Goal: Task Accomplishment & Management: Complete application form

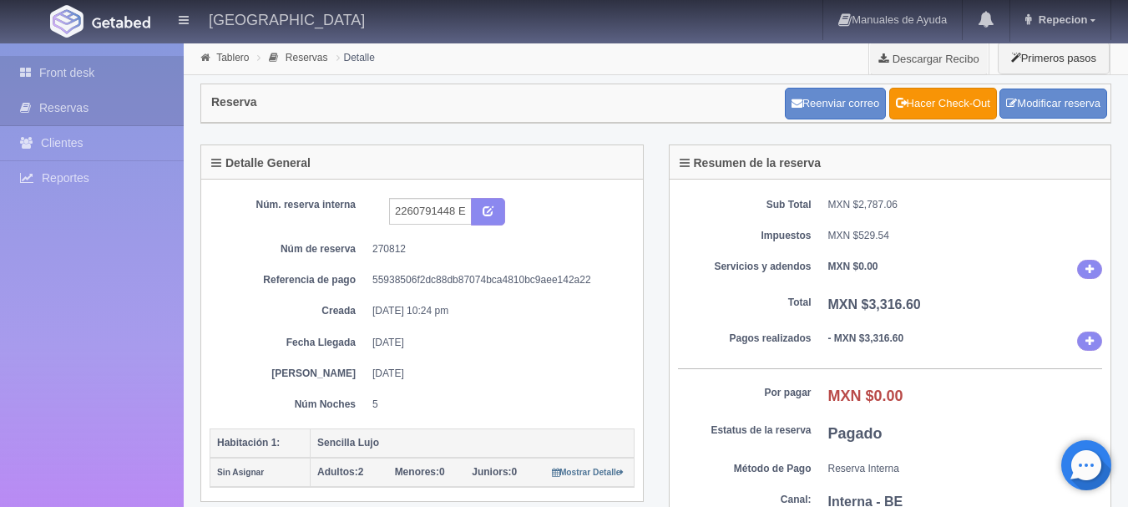
click at [72, 78] on link "Front desk" at bounding box center [92, 73] width 184 height 34
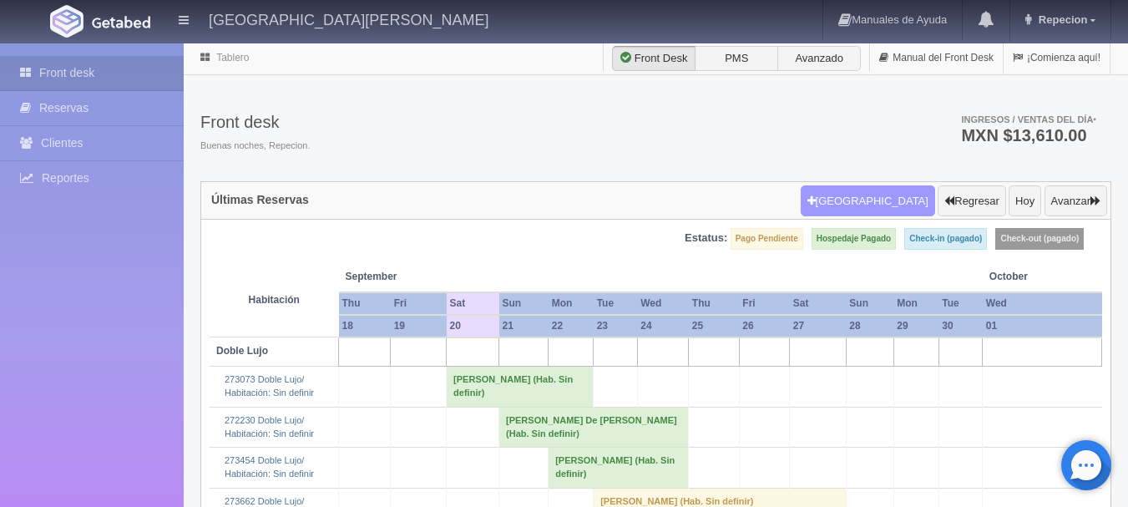
click at [816, 201] on icon "button" at bounding box center [811, 200] width 8 height 11
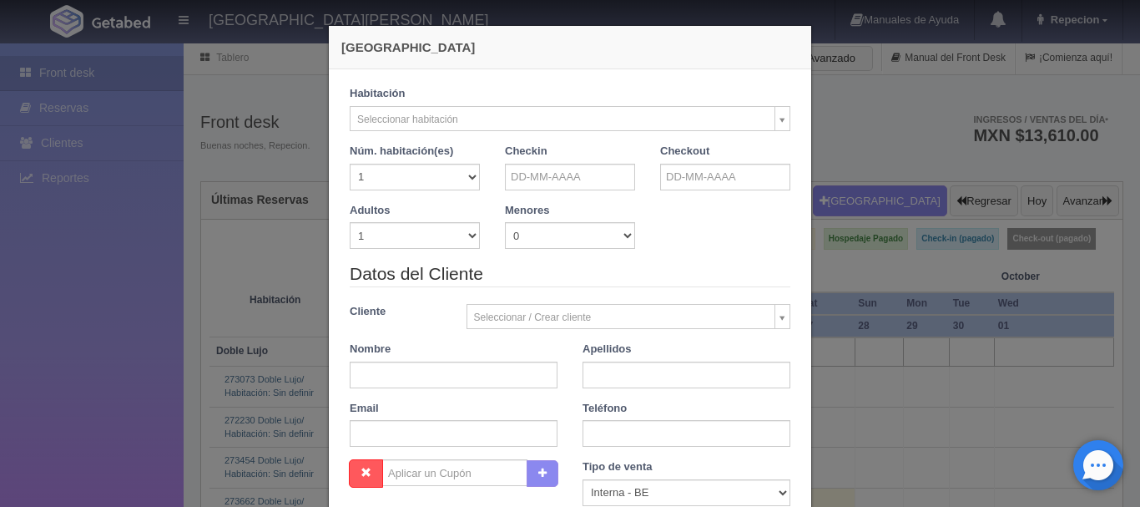
checkbox input "false"
click at [541, 175] on input "text" at bounding box center [570, 177] width 130 height 27
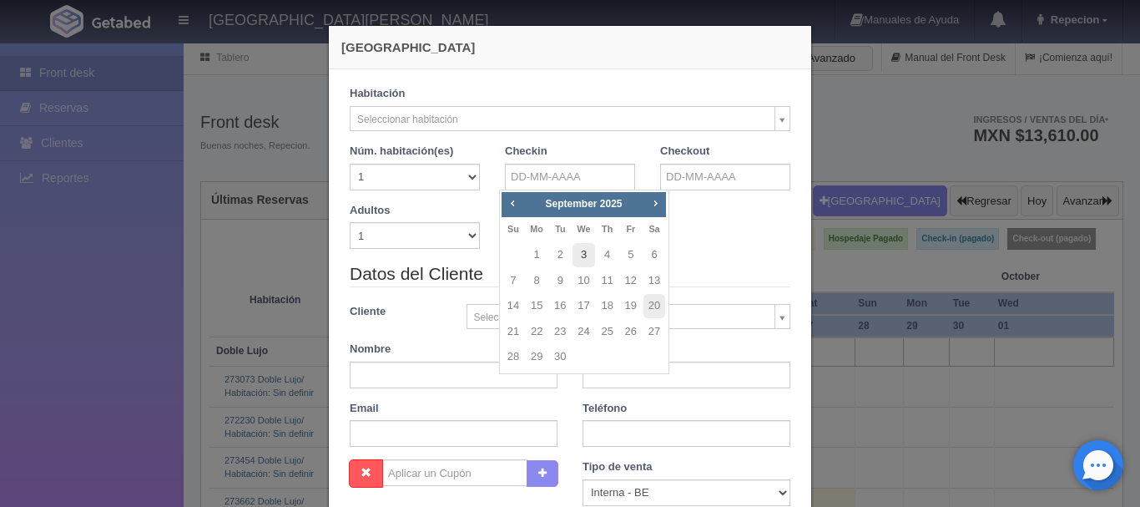
click at [583, 251] on link "3" at bounding box center [584, 255] width 22 height 24
type input "03-09-2025"
checkbox input "false"
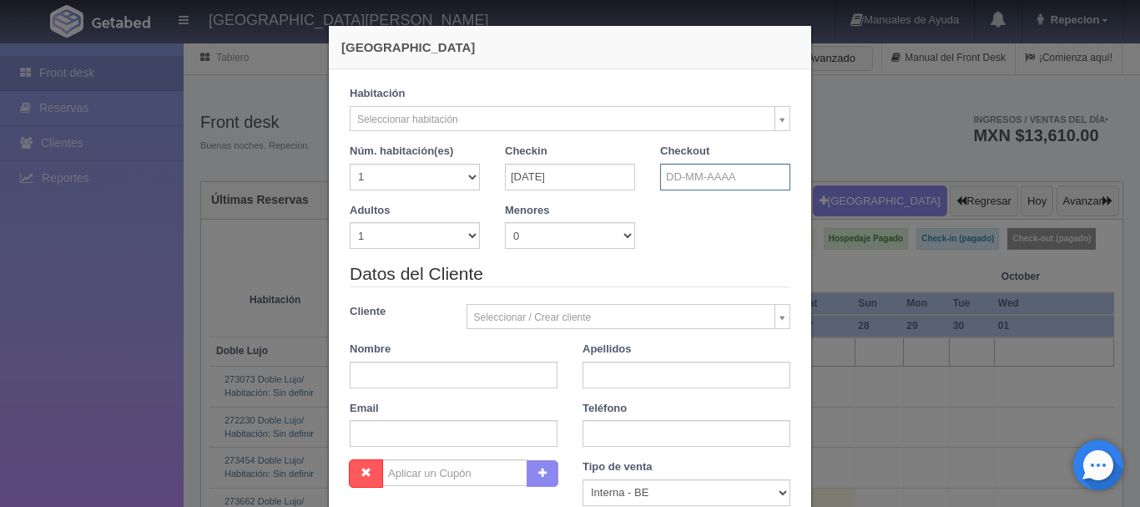
click at [683, 179] on input "text" at bounding box center [725, 177] width 130 height 27
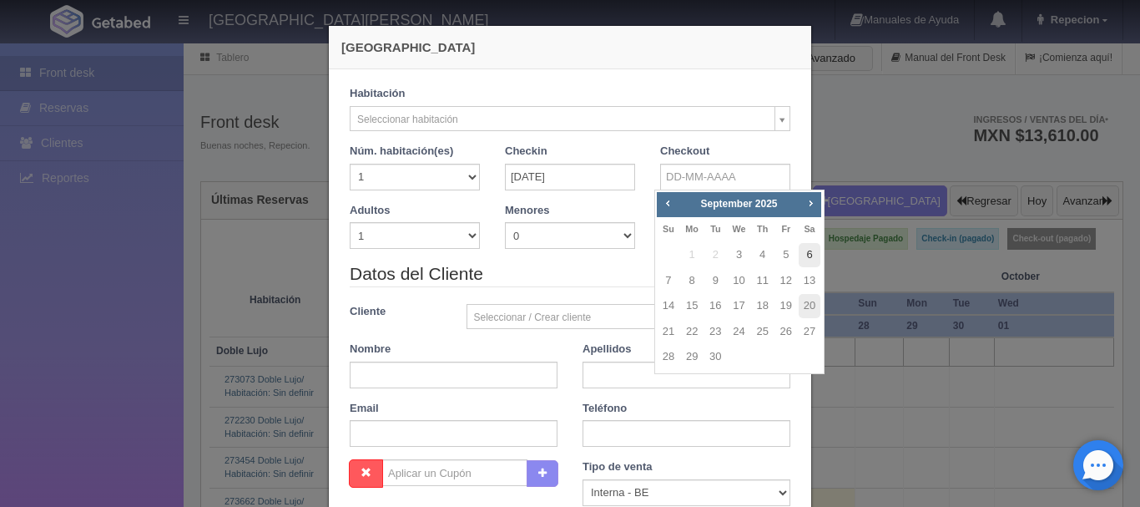
click at [807, 261] on link "6" at bounding box center [810, 255] width 22 height 24
type input "06-09-2025"
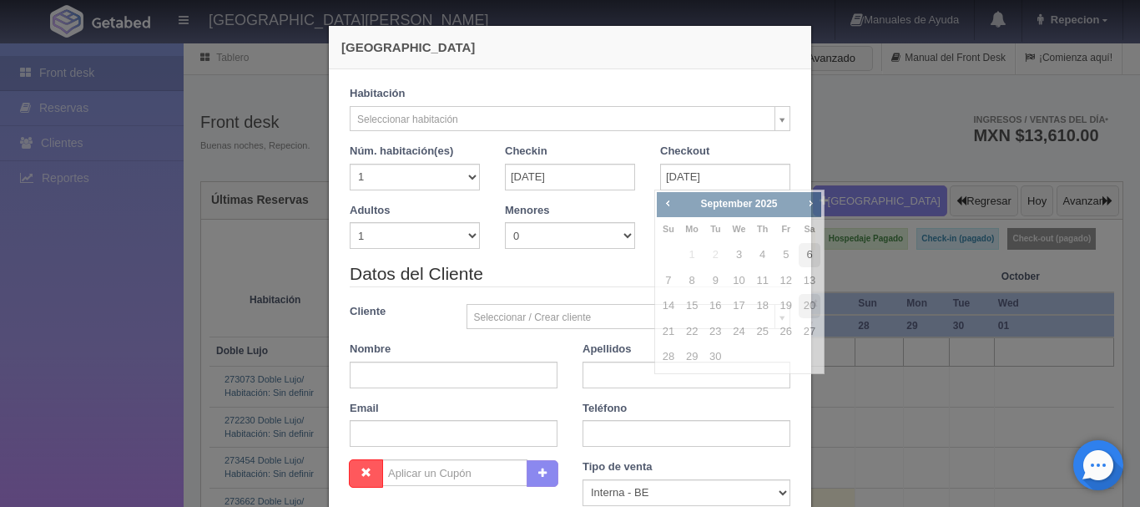
checkbox input "false"
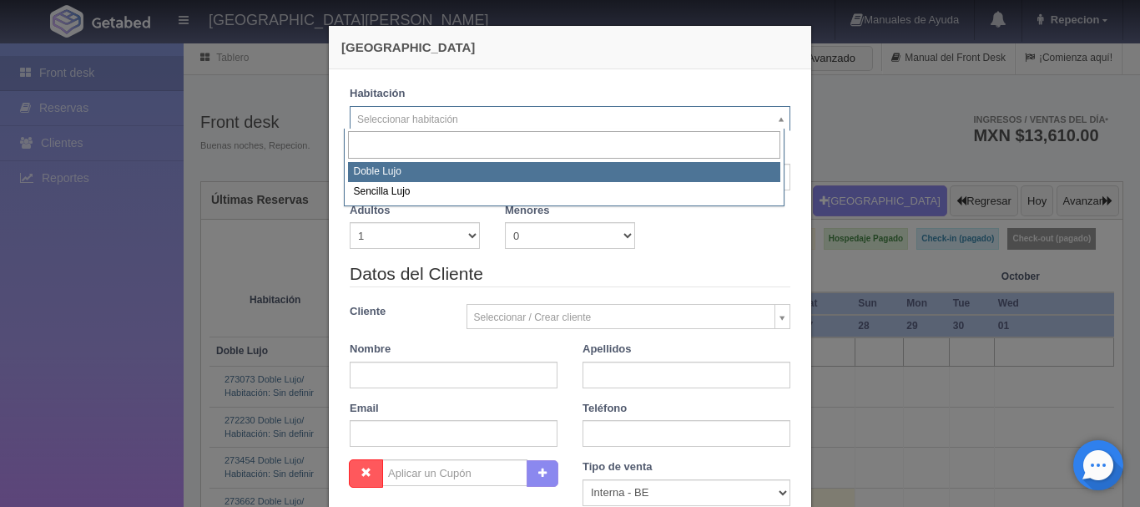
select select "577"
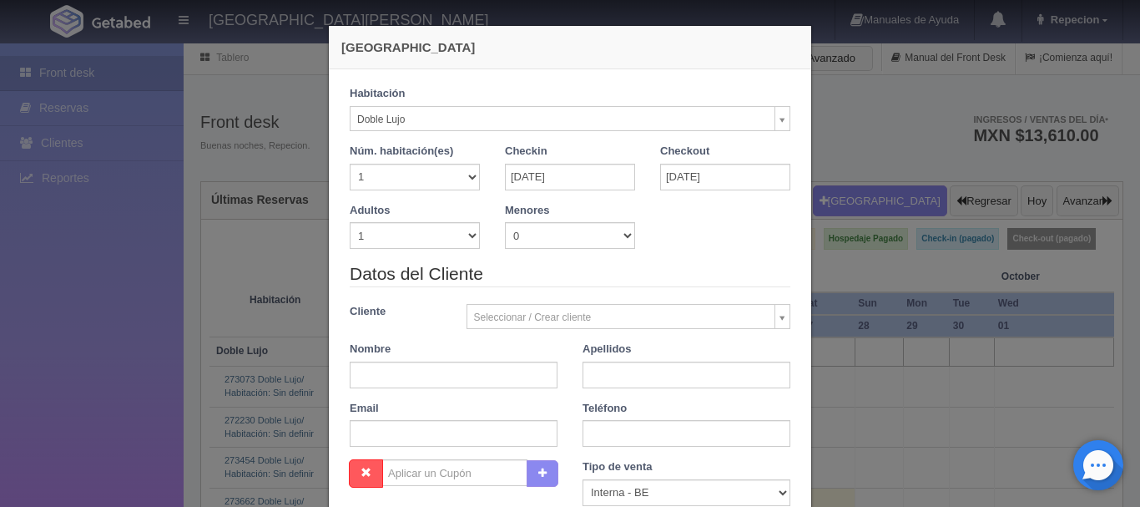
checkbox input "false"
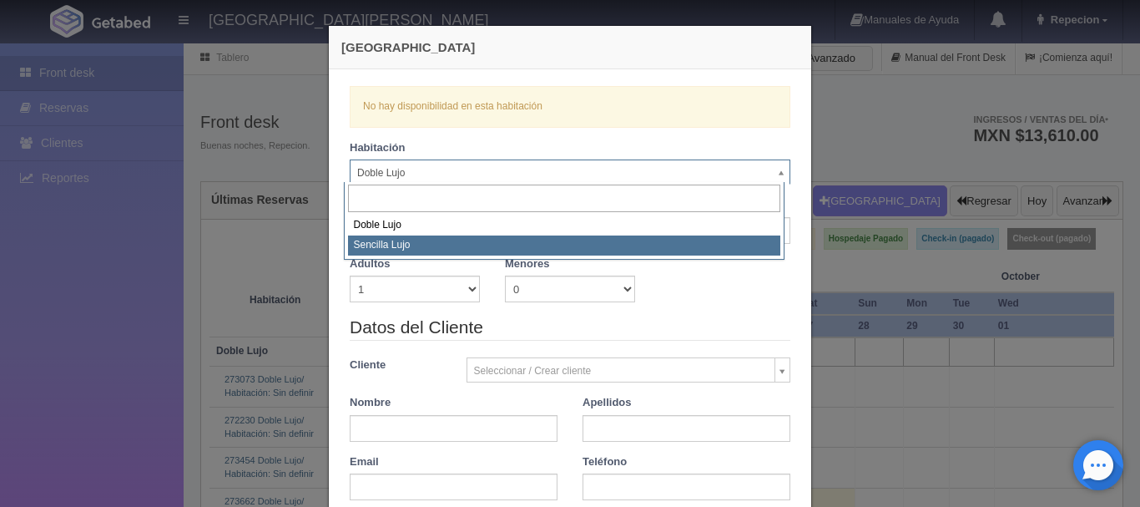
select select "576"
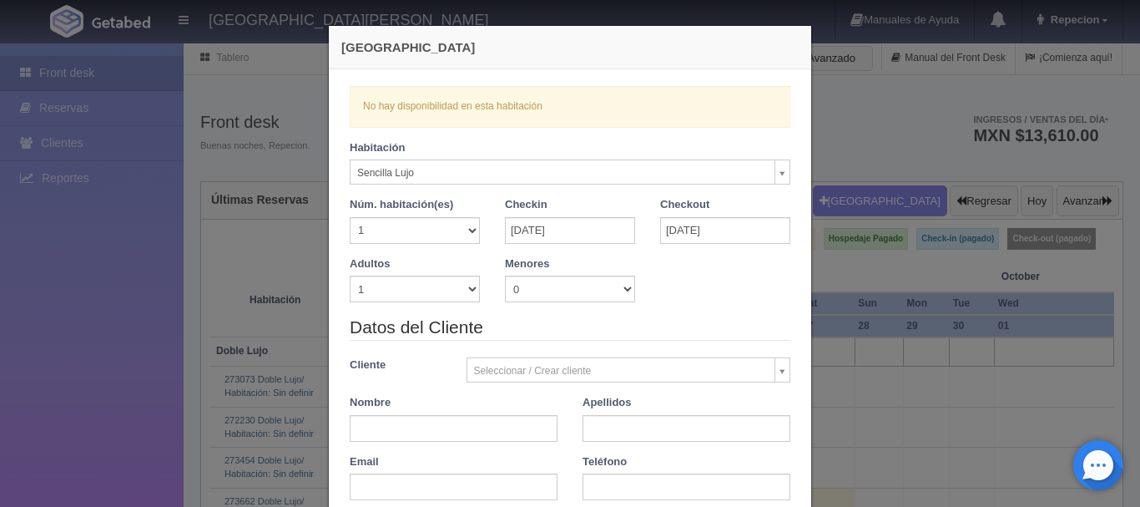
checkbox input "false"
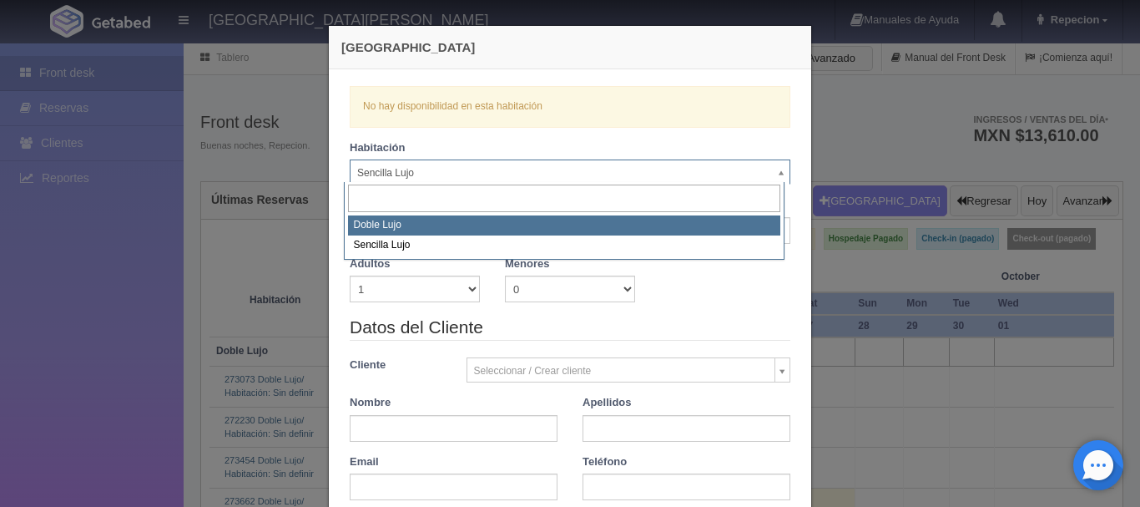
select select "577"
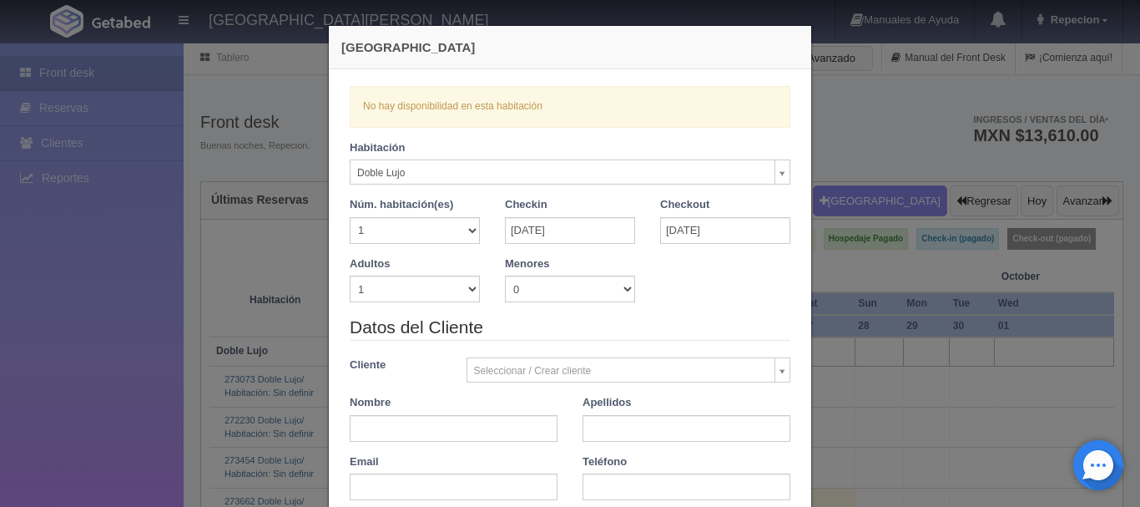
checkbox input "false"
